Goal: Task Accomplishment & Management: Use online tool/utility

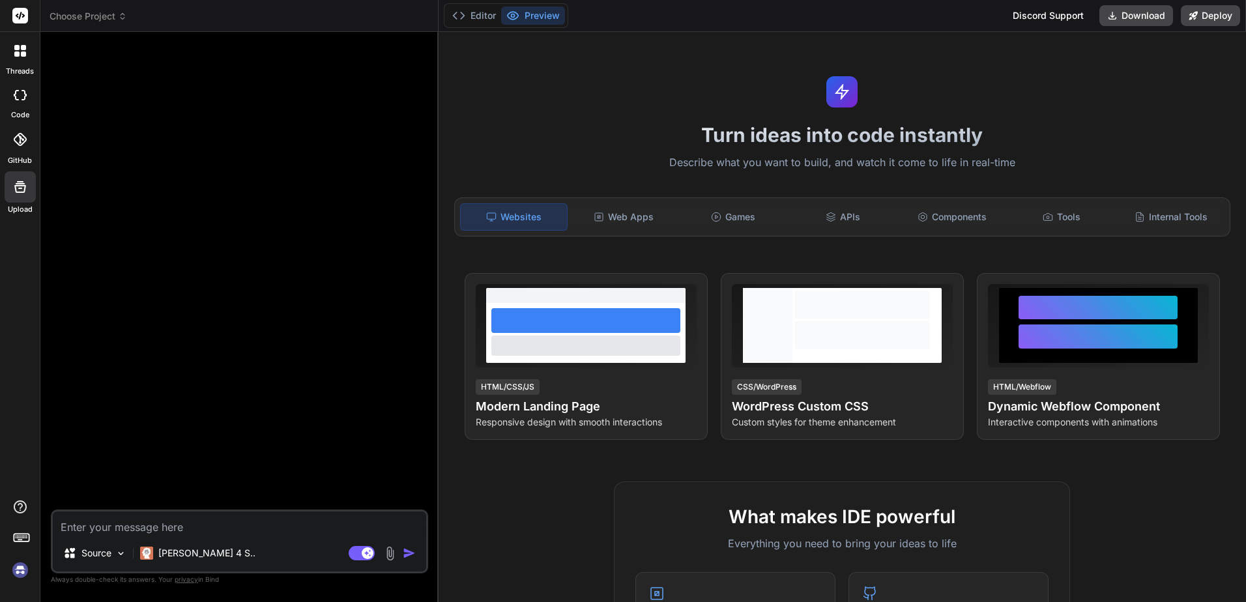
scroll to position [641, 0]
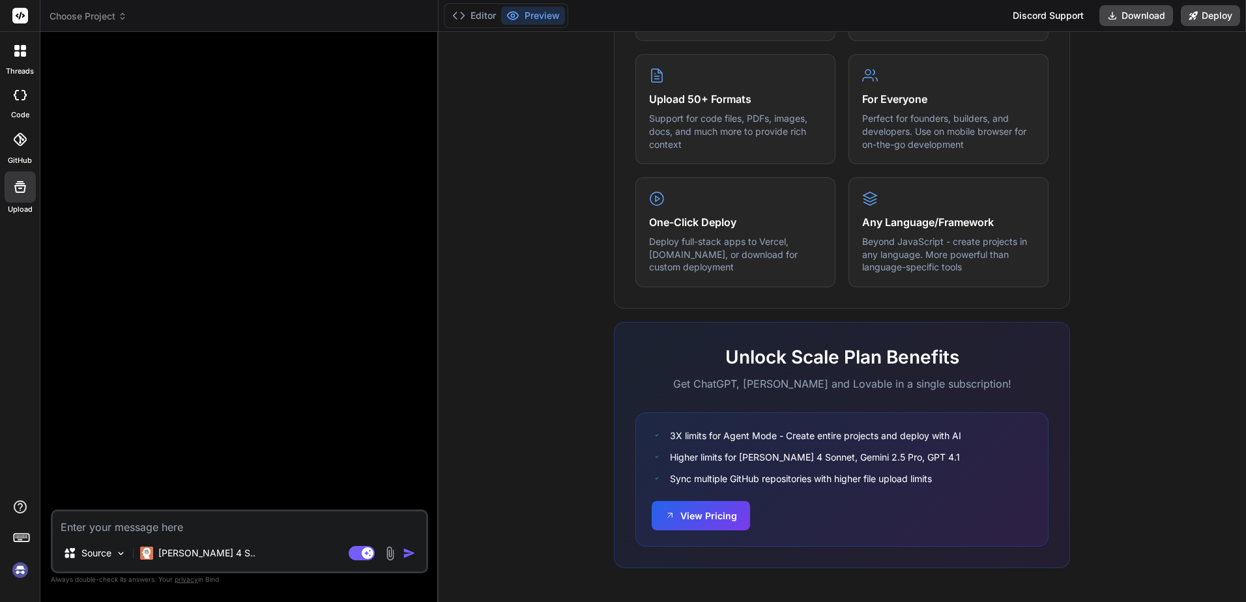
click at [276, 160] on div at bounding box center [240, 275] width 375 height 467
click at [1152, 22] on button "Download" at bounding box center [1136, 15] width 74 height 21
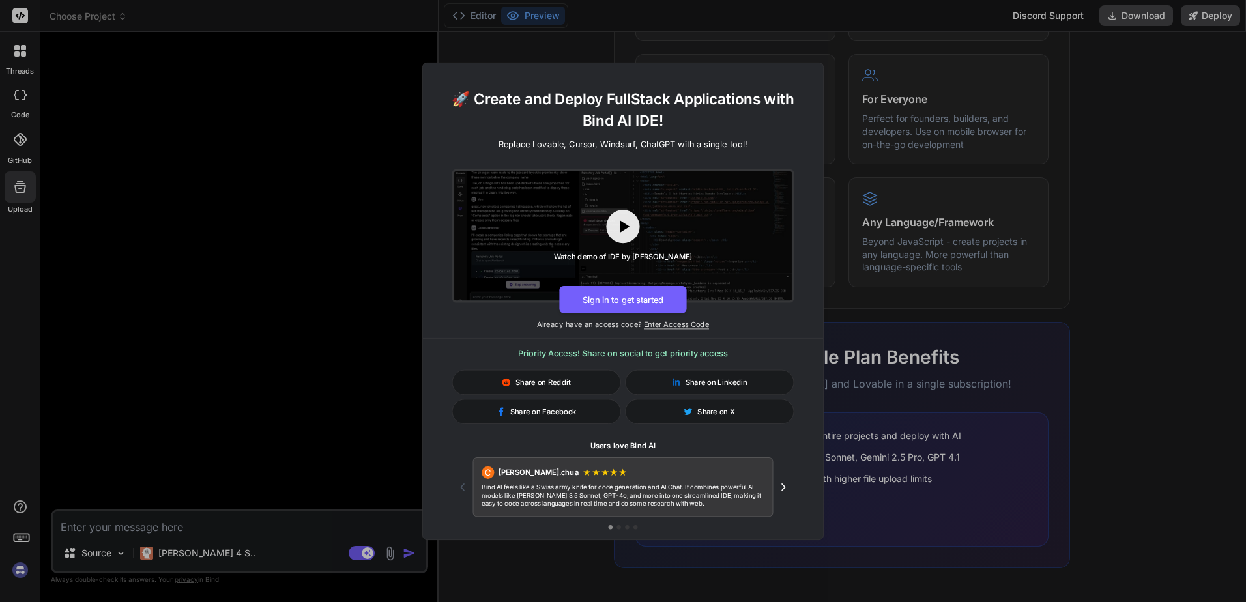
click at [785, 480] on button "Next testimonial" at bounding box center [783, 486] width 21 height 21
click at [784, 489] on icon "Next testimonial" at bounding box center [783, 487] width 12 height 12
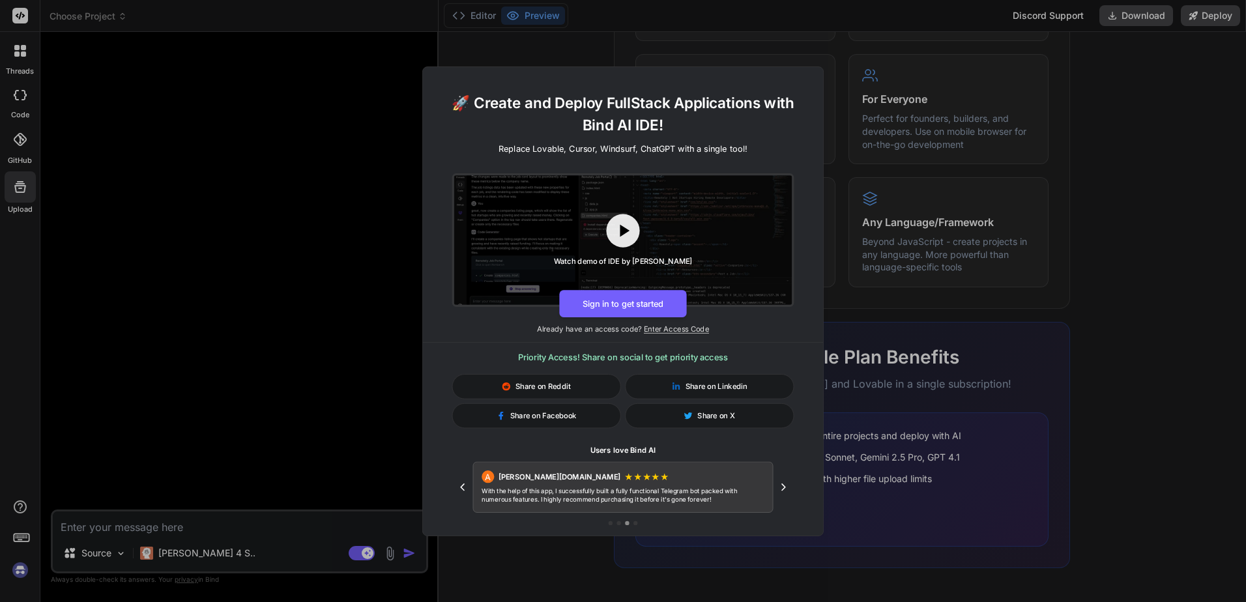
click at [786, 492] on icon "Next testimonial" at bounding box center [783, 487] width 12 height 12
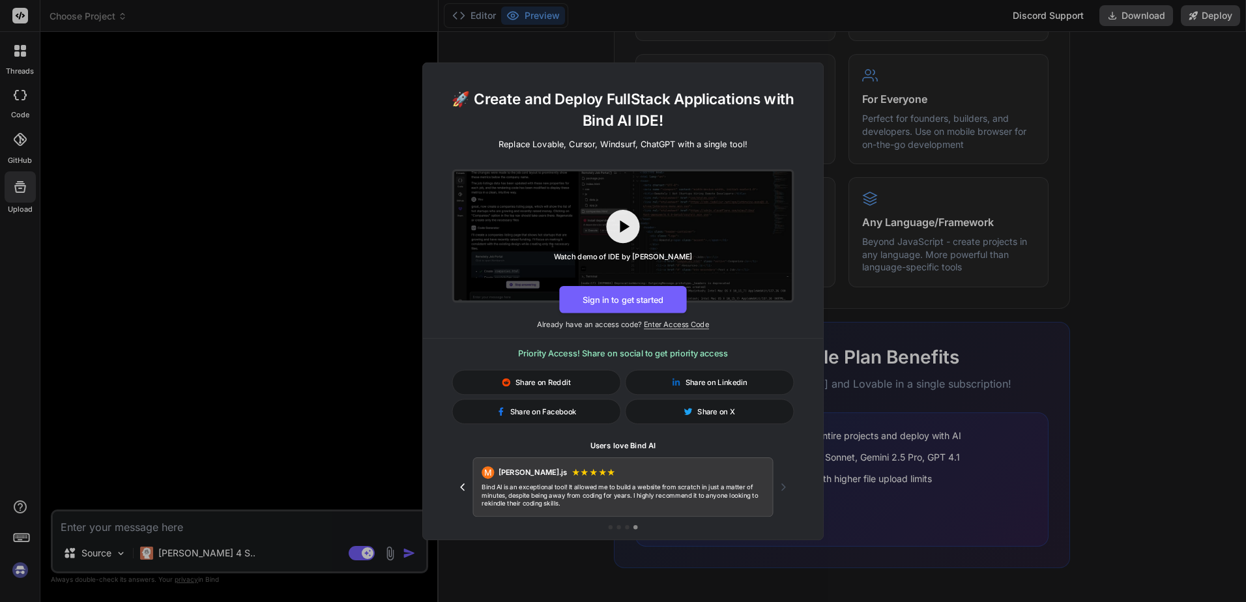
click at [899, 86] on div "🚀 Create and Deploy FullStack Applications with Bind AI IDE! Replace Lovable, C…" at bounding box center [623, 301] width 1246 height 602
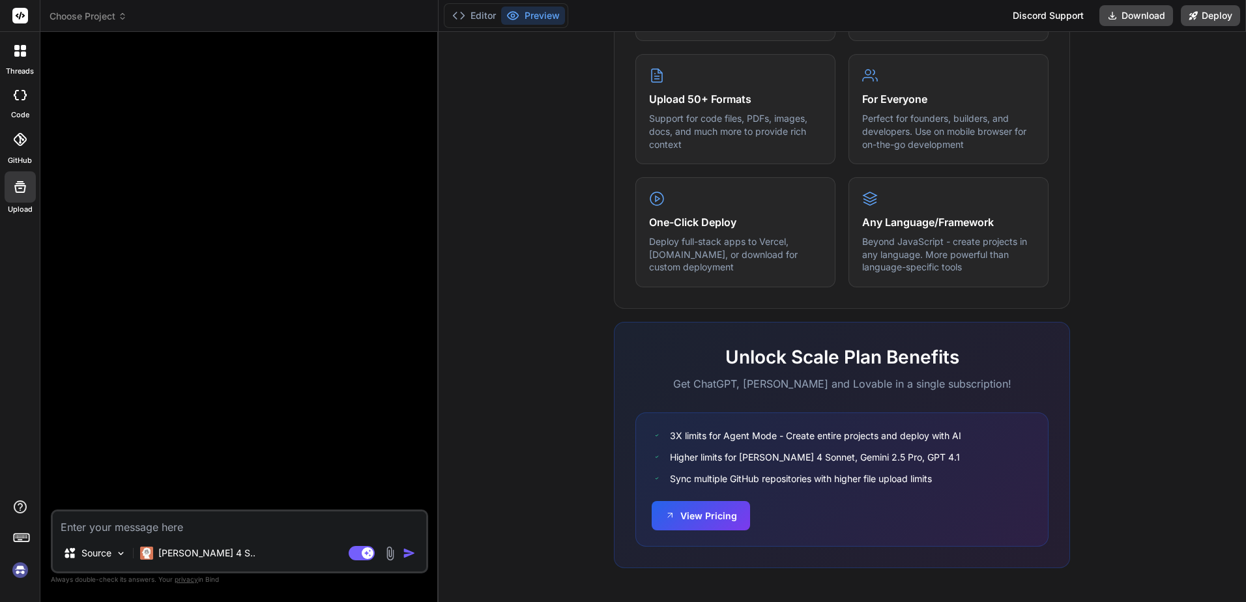
click at [334, 181] on div at bounding box center [240, 275] width 375 height 467
click at [1028, 9] on div "Discord Support" at bounding box center [1048, 15] width 87 height 21
click at [1199, 21] on button "Deploy" at bounding box center [1210, 15] width 59 height 21
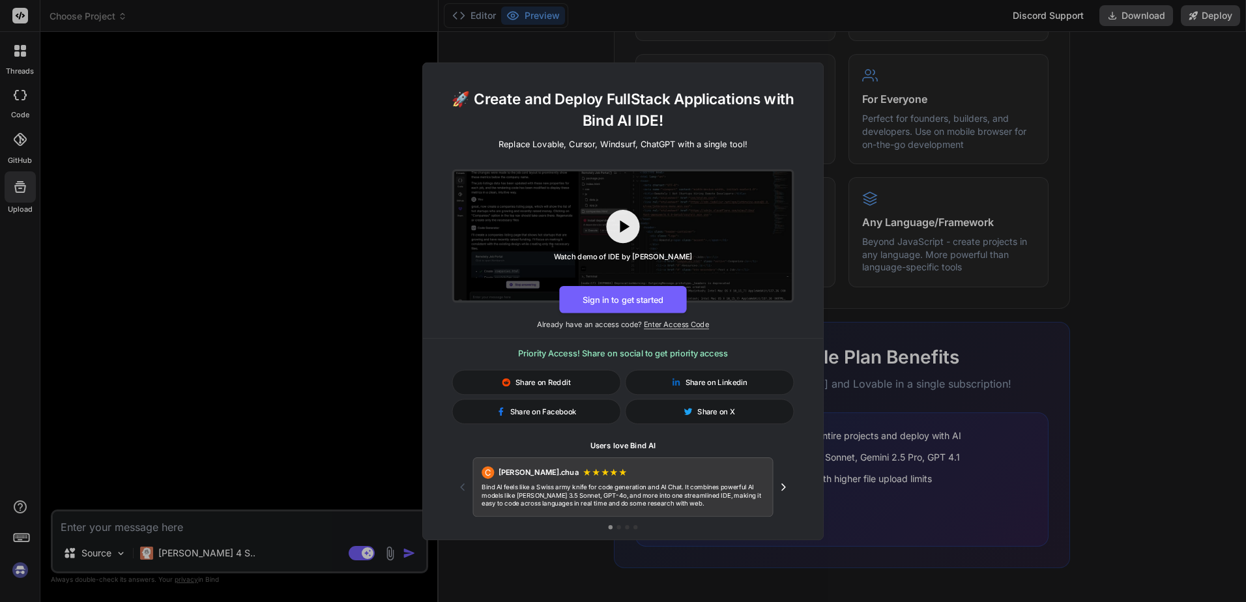
click at [1047, 137] on div "🚀 Create and Deploy FullStack Applications with Bind AI IDE! Replace Lovable, C…" at bounding box center [623, 301] width 1246 height 602
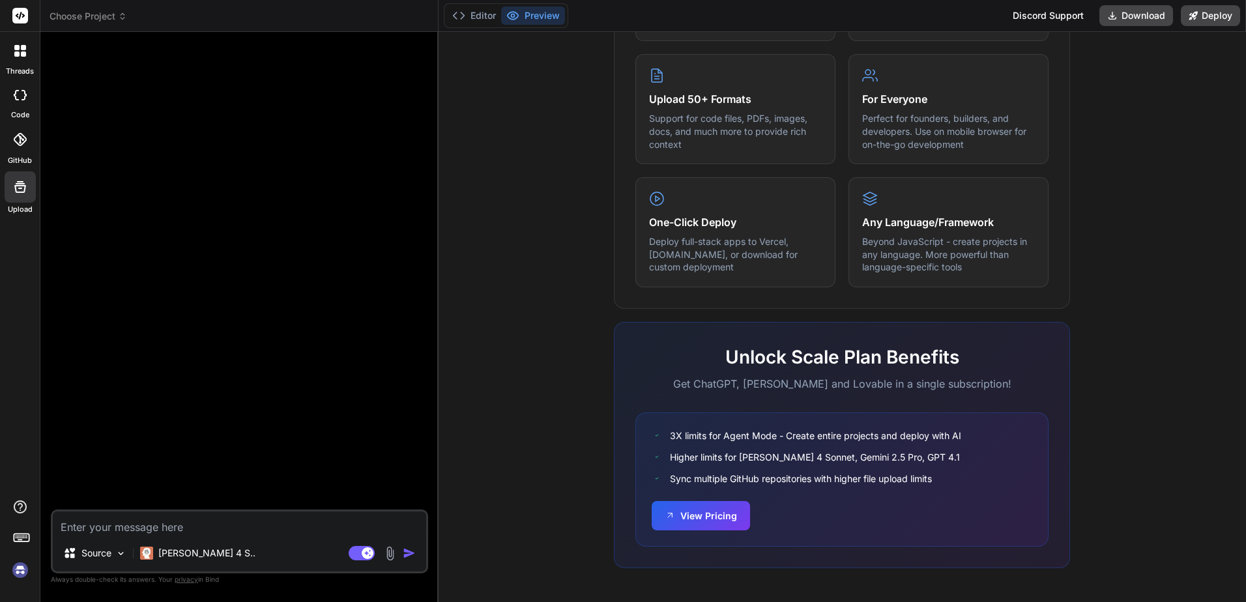
click at [93, 135] on div at bounding box center [240, 275] width 375 height 467
click at [193, 371] on div at bounding box center [240, 275] width 375 height 467
click at [21, 560] on img at bounding box center [20, 570] width 22 height 22
